Goal: Task Accomplishment & Management: Manage account settings

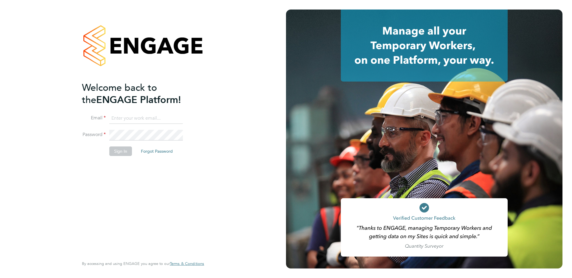
type input "supportuser4@engagetech.com"
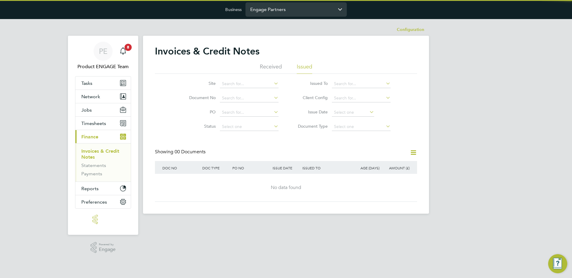
click at [281, 12] on input "Engage Partners" at bounding box center [295, 9] width 101 height 14
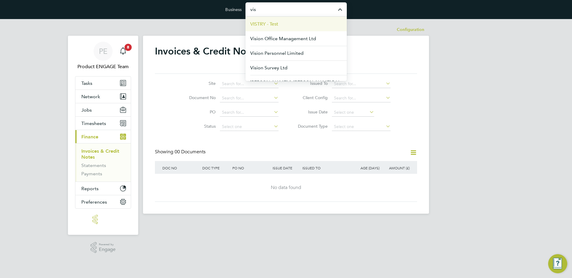
scroll to position [23, 0]
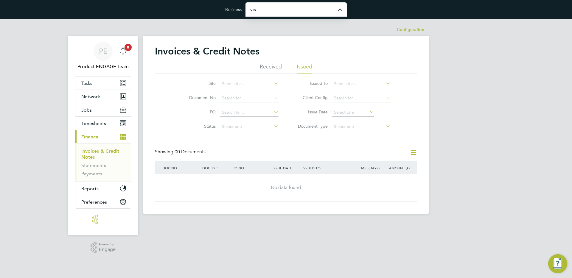
type input "Vistry Group Plc"
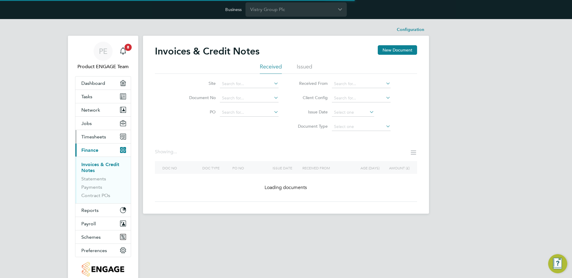
click at [96, 132] on button "Timesheets" at bounding box center [102, 136] width 55 height 13
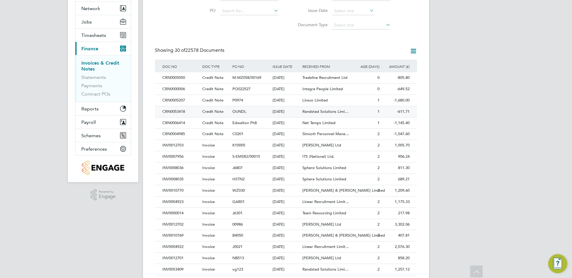
click at [299, 114] on div "02 Sep 2025" at bounding box center [286, 111] width 30 height 11
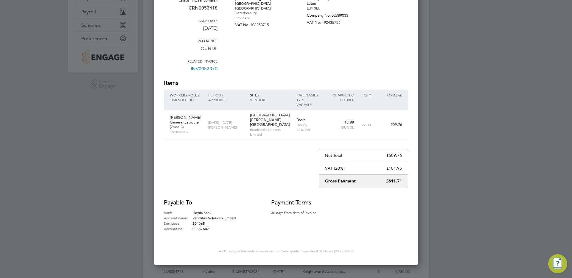
click at [453, 101] on div at bounding box center [286, 139] width 572 height 278
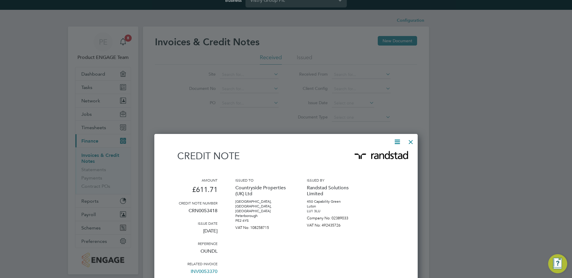
click at [411, 139] on div at bounding box center [410, 140] width 11 height 11
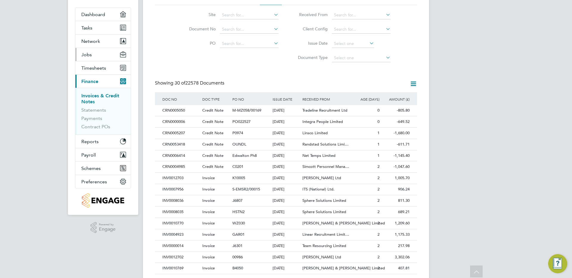
click at [89, 49] on button "Jobs" at bounding box center [102, 54] width 55 height 13
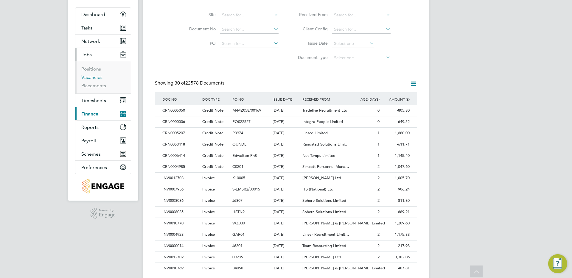
click at [92, 77] on link "Vacancies" at bounding box center [91, 77] width 21 height 6
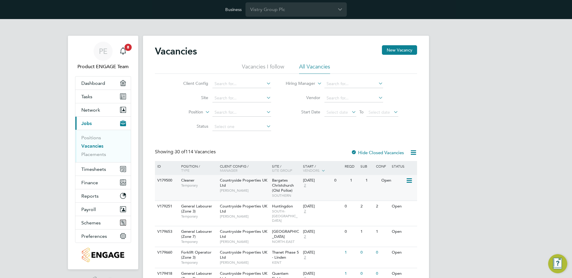
click at [235, 191] on span "Ben Kinchin" at bounding box center [244, 190] width 49 height 5
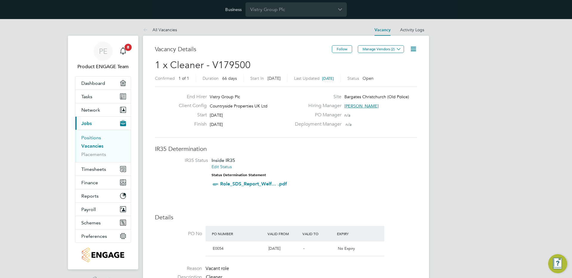
click at [89, 138] on link "Positions" at bounding box center [91, 138] width 20 height 6
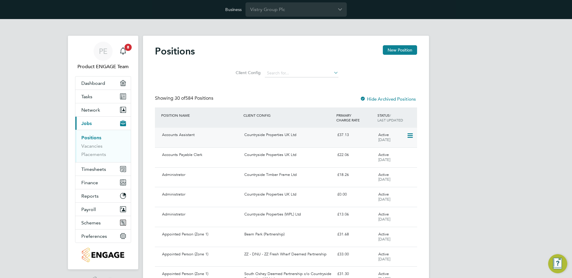
click at [204, 137] on div "Accounts Assistant" at bounding box center [201, 135] width 82 height 10
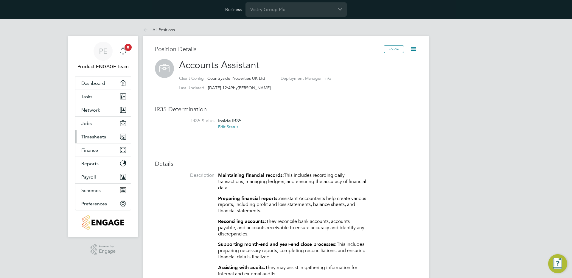
click at [100, 139] on span "Timesheets" at bounding box center [93, 137] width 25 height 6
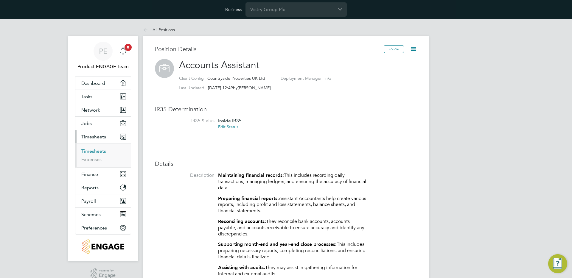
click at [95, 149] on link "Timesheets" at bounding box center [93, 151] width 25 height 6
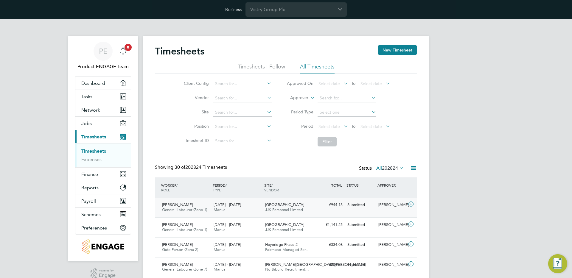
click at [298, 210] on span "JJK Personnel Limited" at bounding box center [284, 209] width 38 height 5
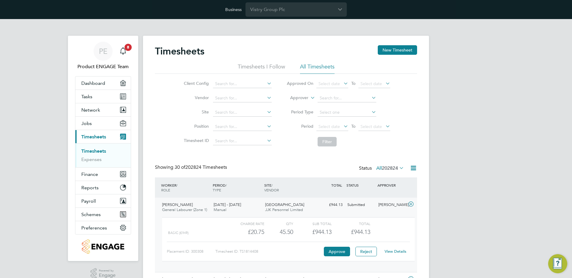
click at [393, 252] on link "View Details" at bounding box center [396, 251] width 22 height 5
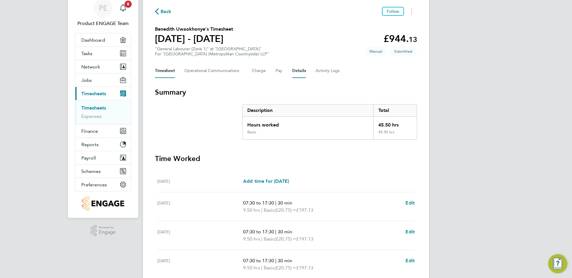
scroll to position [12, 0]
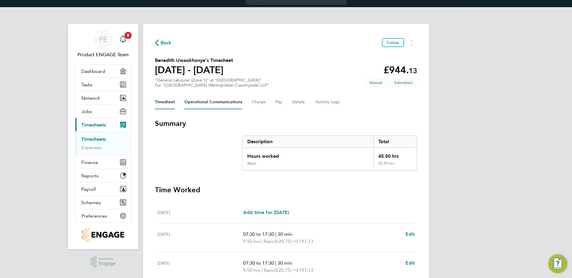
click at [224, 105] on Communications-tab "Operational Communications" at bounding box center [213, 102] width 58 height 14
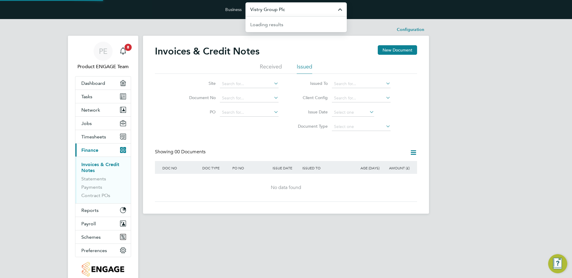
click at [290, 9] on input "Vistry Group Plc" at bounding box center [295, 9] width 101 height 14
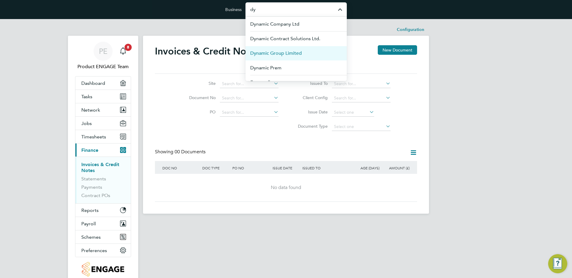
type input "d"
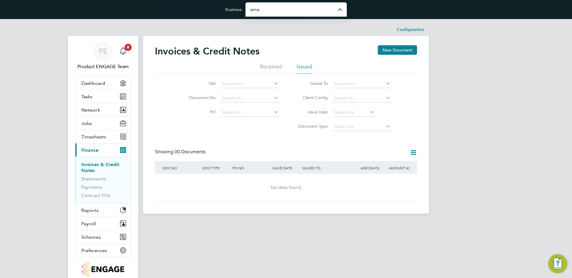
type input "Amazing Recruitment Limited"
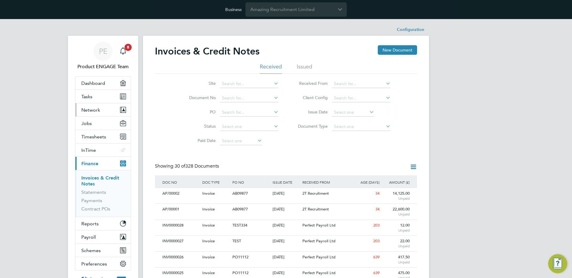
click at [95, 111] on span "Network" at bounding box center [90, 110] width 19 height 6
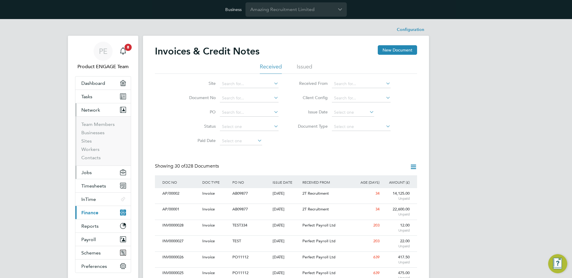
click at [90, 171] on span "Jobs" at bounding box center [86, 173] width 10 height 6
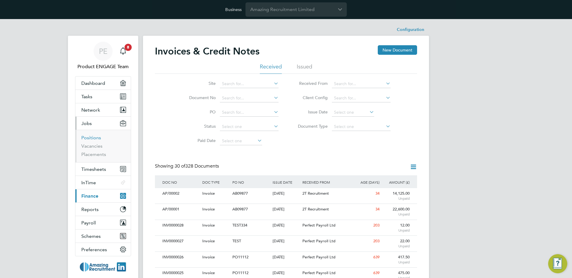
click at [93, 136] on link "Positions" at bounding box center [91, 138] width 20 height 6
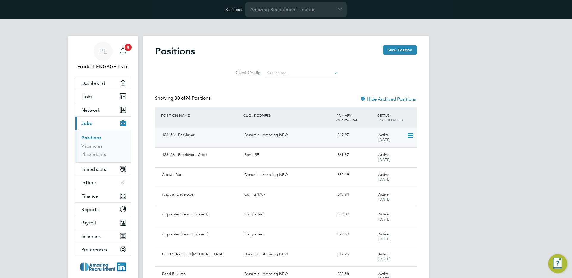
click at [225, 135] on div "123456 - Bricklayer" at bounding box center [201, 135] width 82 height 10
click at [96, 147] on link "Vacancies" at bounding box center [91, 146] width 21 height 6
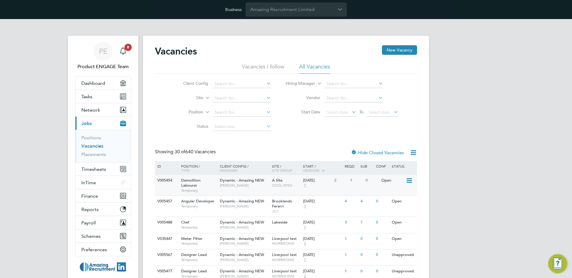
click at [245, 188] on div "Dynamic - Amazing NEW Timothy Dalton" at bounding box center [244, 182] width 52 height 15
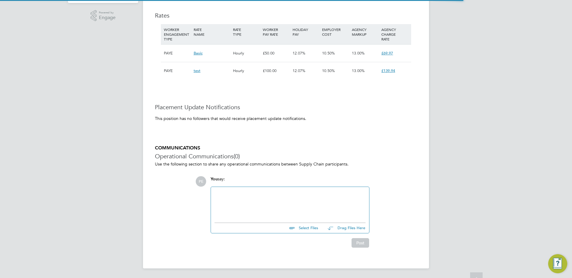
scroll to position [6, 61]
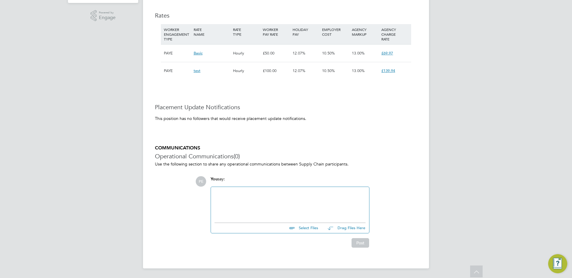
click at [253, 206] on div at bounding box center [289, 204] width 151 height 26
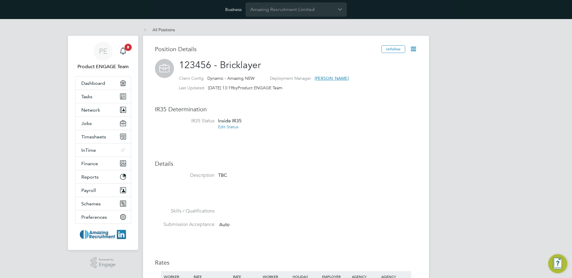
scroll to position [247, 0]
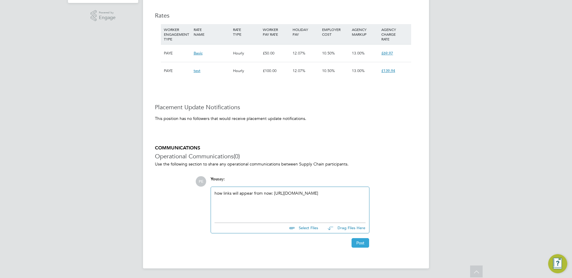
click at [361, 241] on button "Post" at bounding box center [360, 243] width 18 height 10
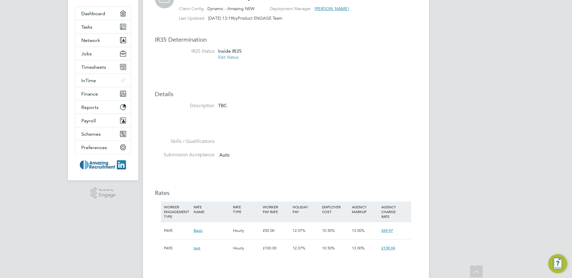
scroll to position [0, 0]
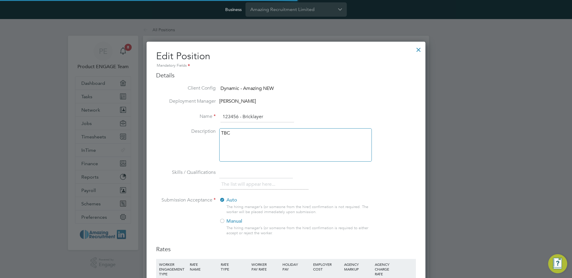
scroll to position [14, 260]
click at [415, 47] on div at bounding box center [418, 48] width 11 height 11
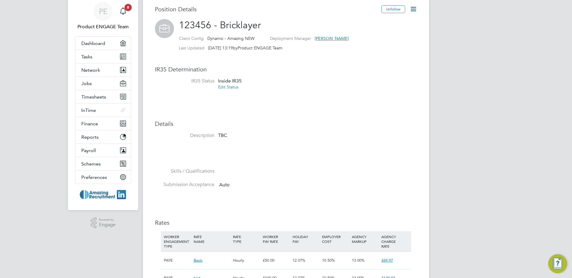
scroll to position [41, 0]
click at [91, 81] on span "Jobs" at bounding box center [86, 83] width 10 height 6
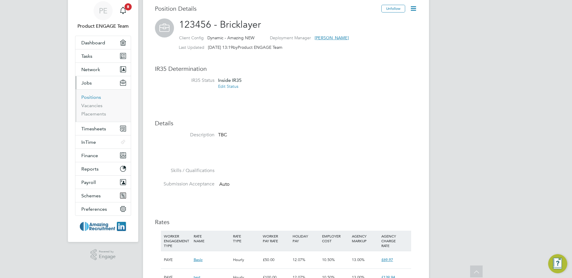
click at [93, 98] on link "Positions" at bounding box center [91, 97] width 20 height 6
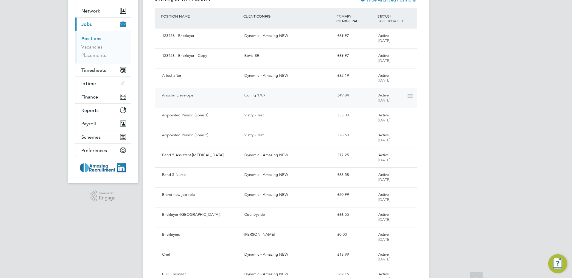
scroll to position [100, 0]
click at [271, 36] on div "Dynamic - Amazing NEW" at bounding box center [288, 35] width 93 height 10
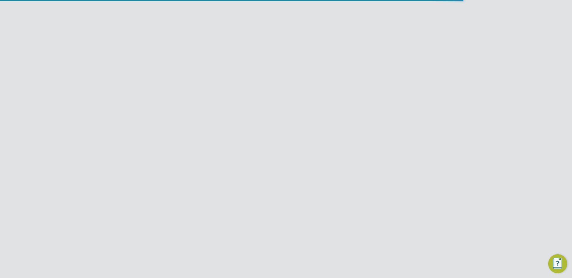
scroll to position [6, 61]
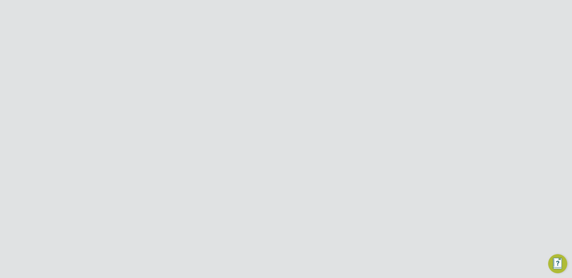
click at [105, 112] on button "Network" at bounding box center [102, 109] width 55 height 13
click at [95, 131] on link "Businesses" at bounding box center [92, 133] width 23 height 6
click at [92, 173] on button "Jobs" at bounding box center [102, 172] width 55 height 13
click at [93, 145] on link "Vacancies" at bounding box center [91, 146] width 21 height 6
click at [93, 133] on ul "Positions Vacancies Placements" at bounding box center [102, 146] width 55 height 32
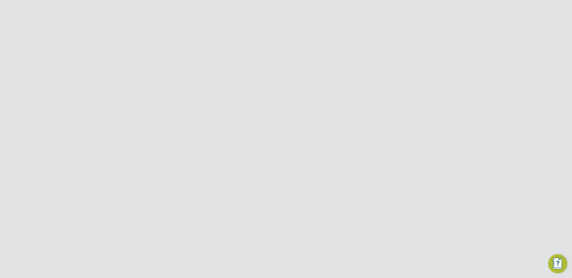
click at [92, 136] on link "Positions" at bounding box center [91, 138] width 20 height 6
click at [267, 163] on div "Dynamic - Incredible" at bounding box center [288, 161] width 93 height 10
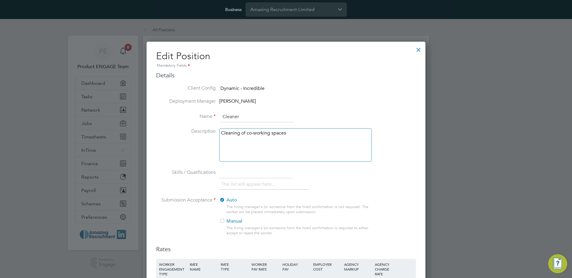
click at [255, 145] on div "Cleaning of co-working spaces" at bounding box center [295, 144] width 153 height 33
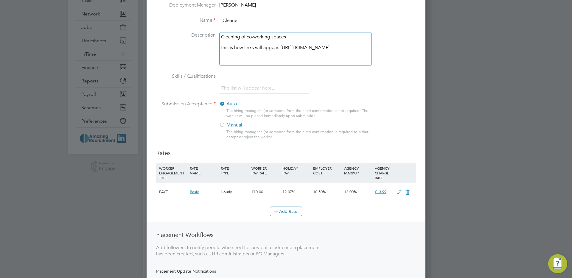
scroll to position [231, 0]
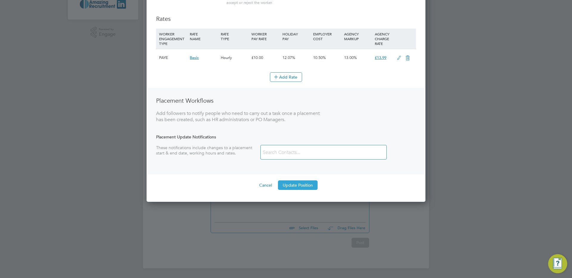
click at [310, 185] on button "Update Position" at bounding box center [298, 186] width 40 height 10
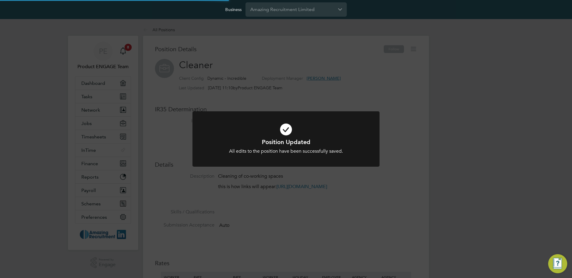
scroll to position [18, 40]
click at [394, 142] on div "Position Updated All edits to the position have been successfully saved. Cancel…" at bounding box center [286, 139] width 572 height 278
